Goal: Navigation & Orientation: Find specific page/section

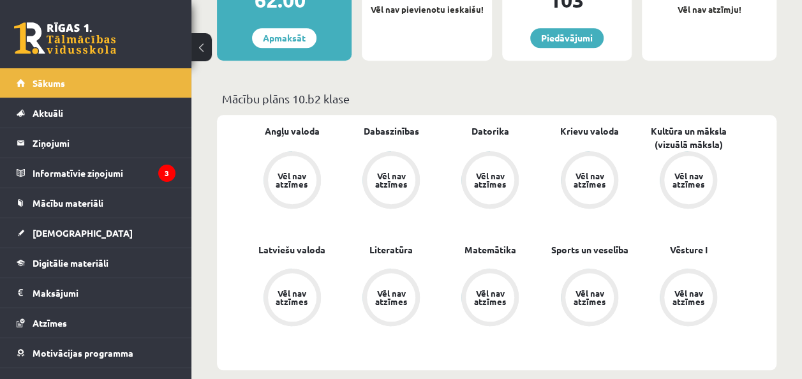
scroll to position [383, 0]
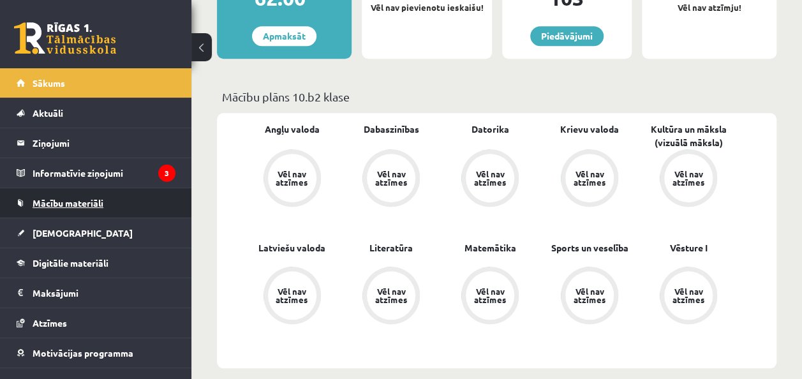
click at [92, 207] on link "Mācību materiāli" at bounding box center [96, 202] width 159 height 29
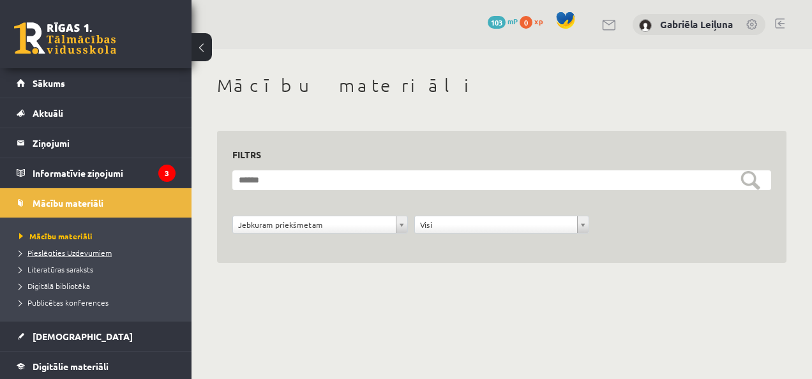
click at [82, 253] on span "Pieslēgties Uzdevumiem" at bounding box center [65, 253] width 93 height 10
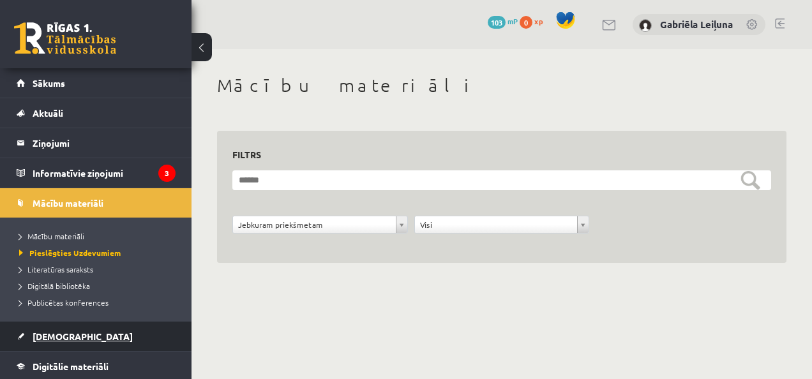
click at [84, 344] on link "[DEMOGRAPHIC_DATA]" at bounding box center [96, 336] width 159 height 29
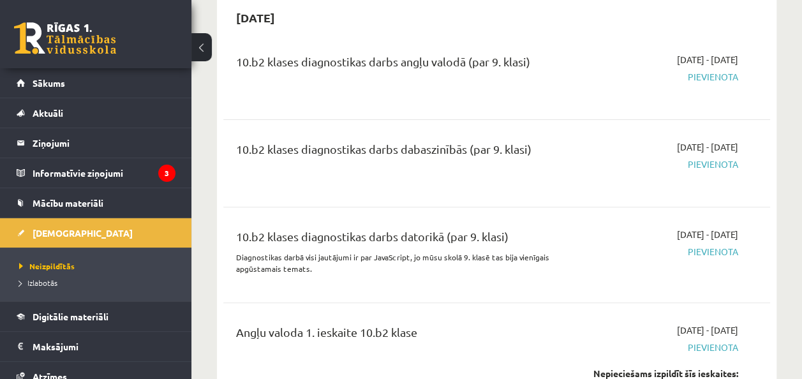
scroll to position [14, 0]
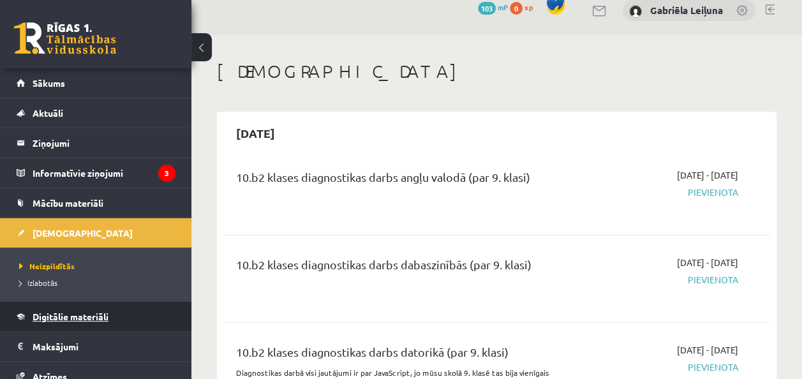
click at [50, 313] on span "Digitālie materiāli" at bounding box center [71, 316] width 76 height 11
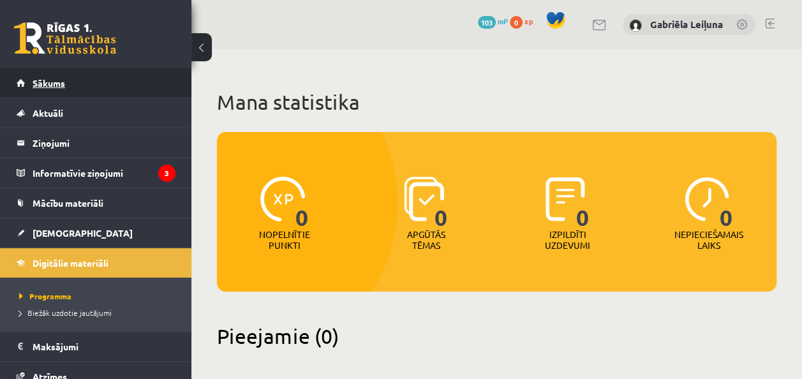
click at [43, 87] on span "Sākums" at bounding box center [49, 82] width 33 height 11
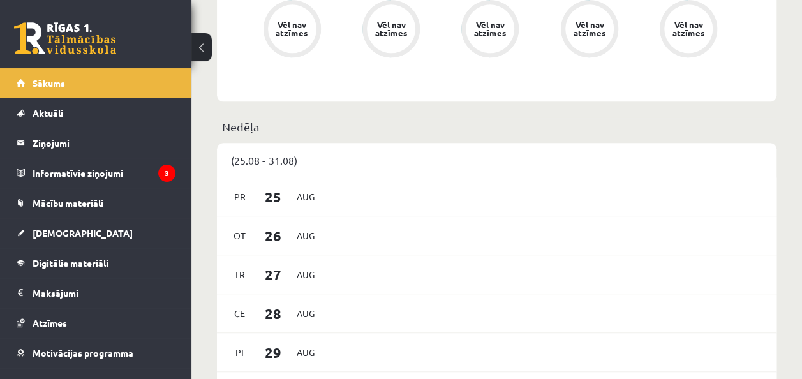
scroll to position [642, 0]
